Goal: Task Accomplishment & Management: Manage account settings

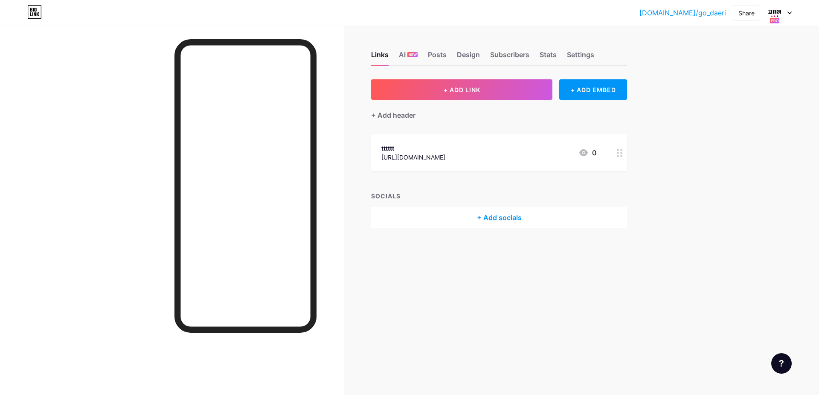
click at [792, 16] on div "[DOMAIN_NAME]/go_dae... [DOMAIN_NAME]/go_daeri Share Switch accounts go_daeri […" at bounding box center [409, 12] width 819 height 15
click at [788, 12] on icon at bounding box center [790, 13] width 4 height 3
click at [735, 97] on link "Account settings" at bounding box center [739, 96] width 106 height 23
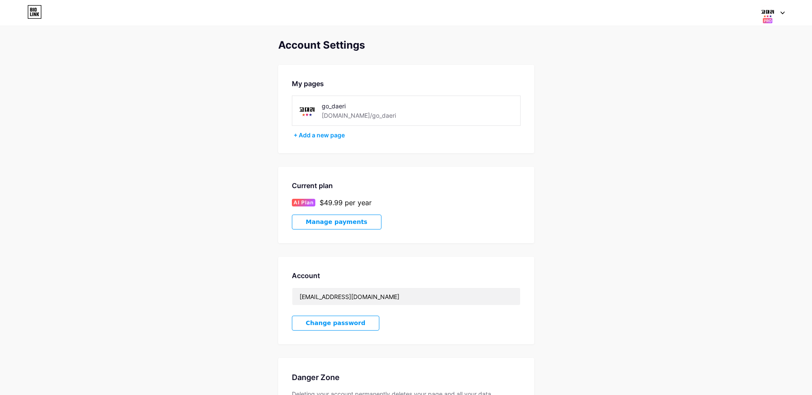
scroll to position [82, 0]
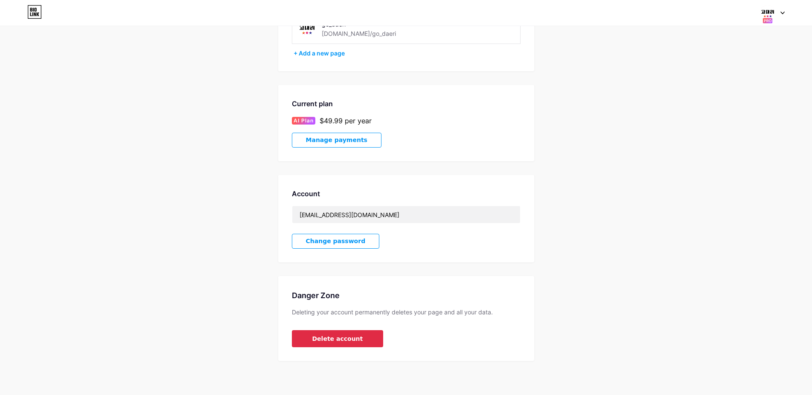
click at [320, 333] on button "Delete account" at bounding box center [338, 338] width 92 height 17
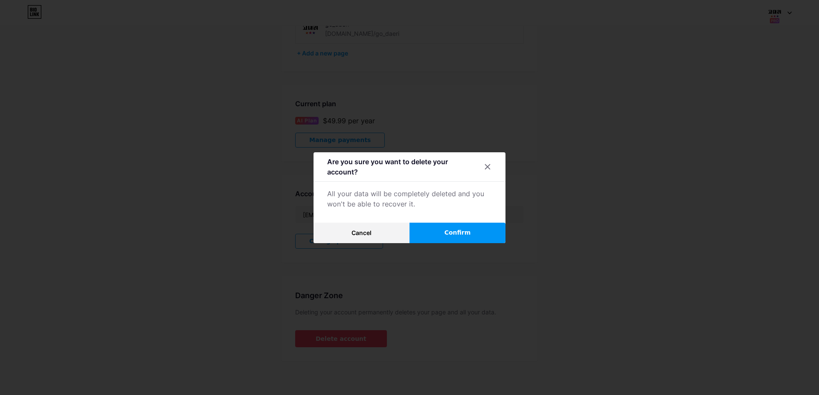
click at [457, 234] on span "Confirm" at bounding box center [458, 232] width 26 height 9
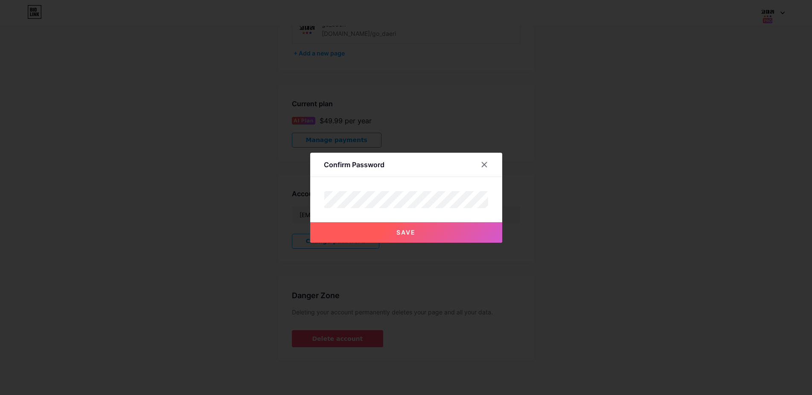
click at [407, 233] on span "Save" at bounding box center [405, 232] width 19 height 7
